Goal: Navigation & Orientation: Find specific page/section

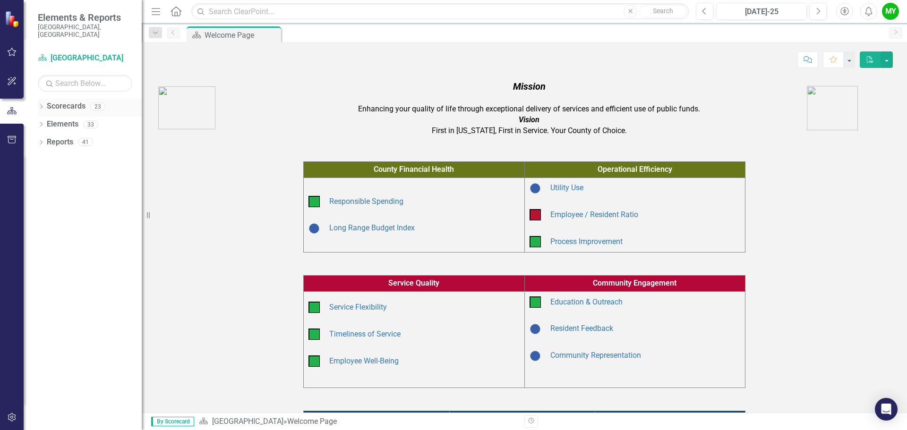
click at [42, 105] on icon "Dropdown" at bounding box center [41, 107] width 7 height 5
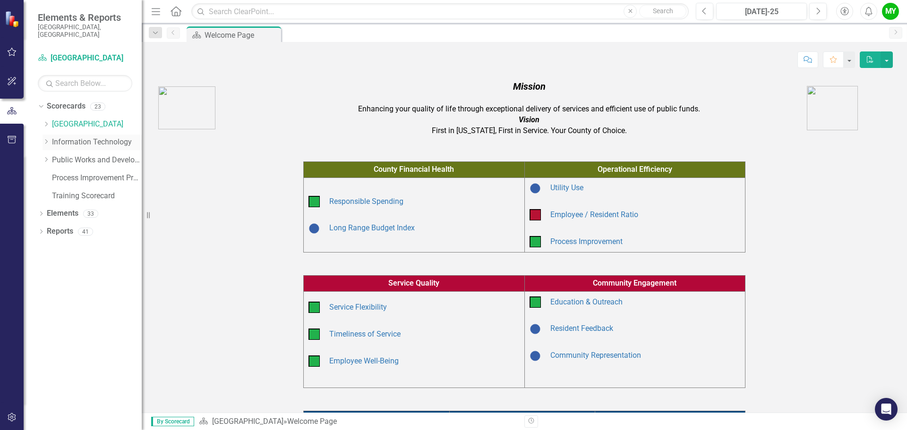
click at [75, 137] on link "Information Technology" at bounding box center [97, 142] width 90 height 11
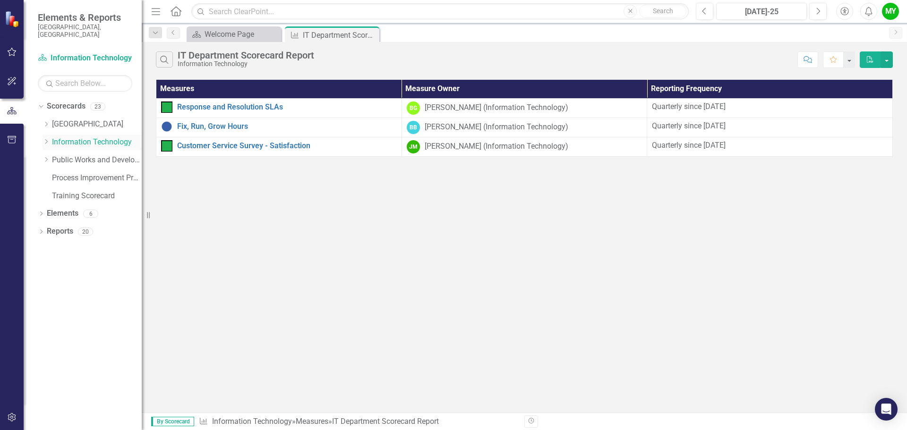
click at [47, 139] on icon "Dropdown" at bounding box center [45, 142] width 7 height 6
click at [85, 155] on link "IT Administration" at bounding box center [101, 160] width 80 height 11
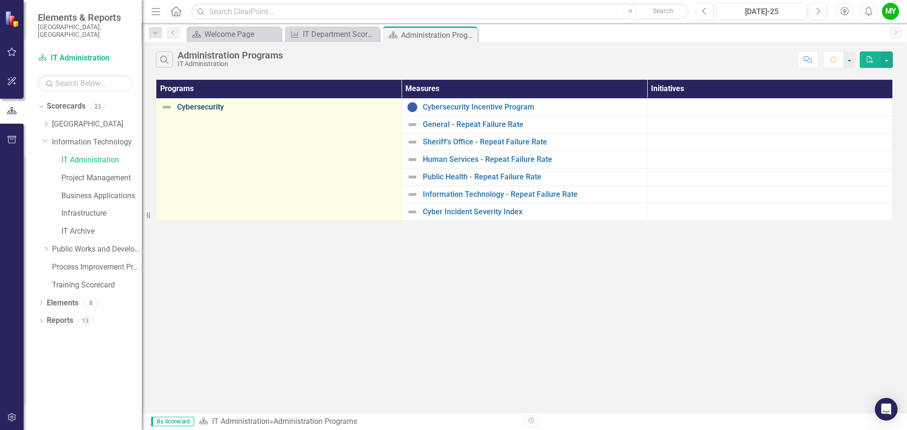
click at [204, 107] on link "Cybersecurity" at bounding box center [287, 107] width 220 height 8
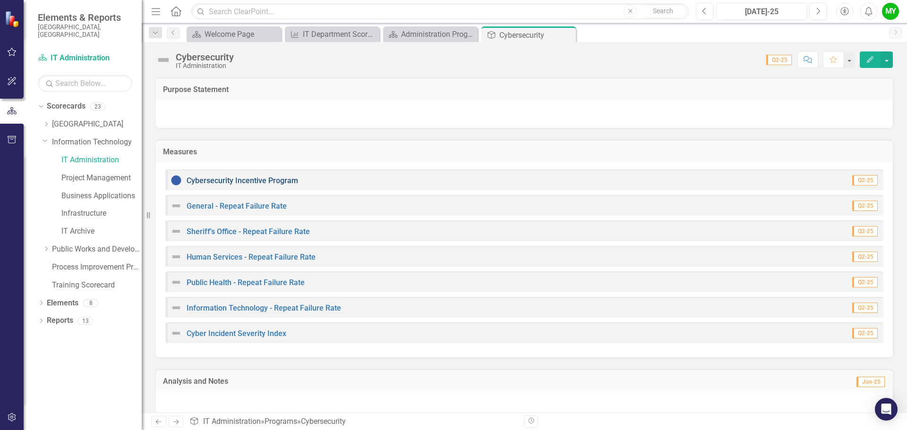
click at [248, 179] on link "Cybersecurity Incentive Program" at bounding box center [241, 180] width 111 height 9
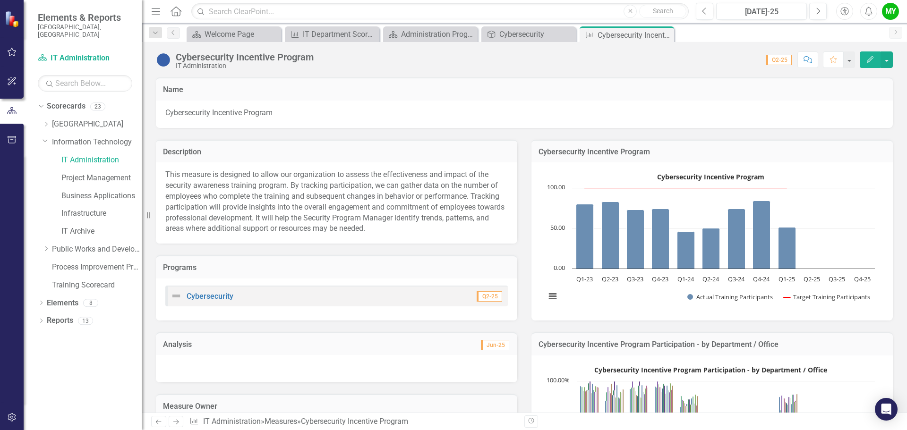
drag, startPoint x: 398, startPoint y: 121, endPoint x: 404, endPoint y: 119, distance: 5.5
click at [408, 119] on div "Cybersecurity Incentive Program" at bounding box center [524, 114] width 737 height 27
click at [486, 113] on span "Cybersecurity Incentive Program" at bounding box center [524, 113] width 718 height 11
click at [395, 110] on span "Cybersecurity Incentive Program" at bounding box center [524, 113] width 718 height 11
